Goal: Transaction & Acquisition: Purchase product/service

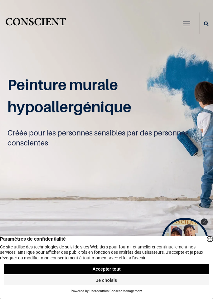
scroll to position [0, 0]
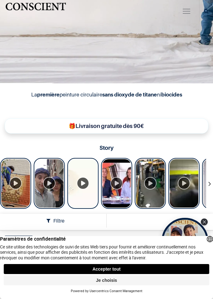
scroll to position [163, 0]
click at [141, 267] on button "Accepter tout" at bounding box center [106, 269] width 205 height 10
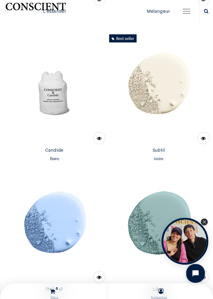
scroll to position [505, 0]
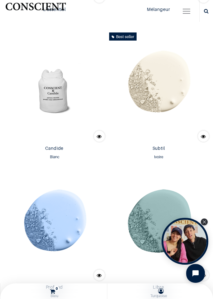
click at [158, 129] on img at bounding box center [159, 86] width 104 height 113
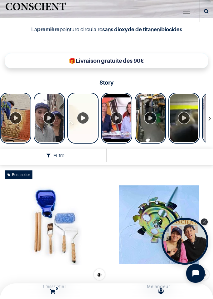
scroll to position [213, 0]
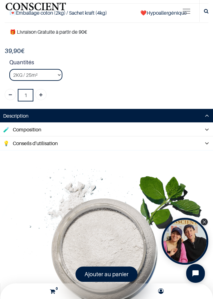
scroll to position [262, 0]
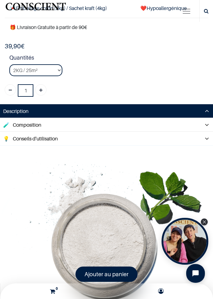
click at [202, 125] on link "🧪 Composition" at bounding box center [106, 124] width 213 height 13
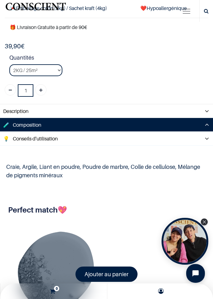
click at [208, 137] on link "💡 Conseils d'utilisation" at bounding box center [106, 138] width 213 height 13
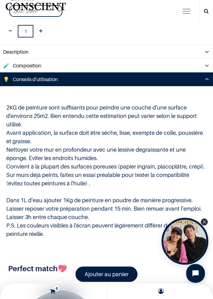
scroll to position [324, 0]
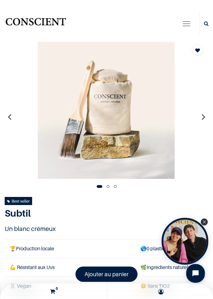
click at [202, 119] on icon "button" at bounding box center [203, 116] width 3 height 17
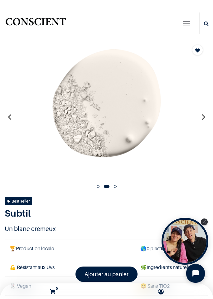
click at [199, 121] on button "button" at bounding box center [204, 116] width 10 height 23
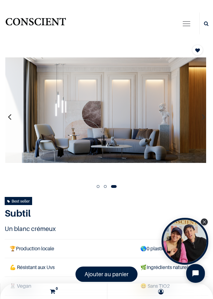
click at [201, 122] on button "button" at bounding box center [204, 116] width 10 height 23
